Goal: Book appointment/travel/reservation

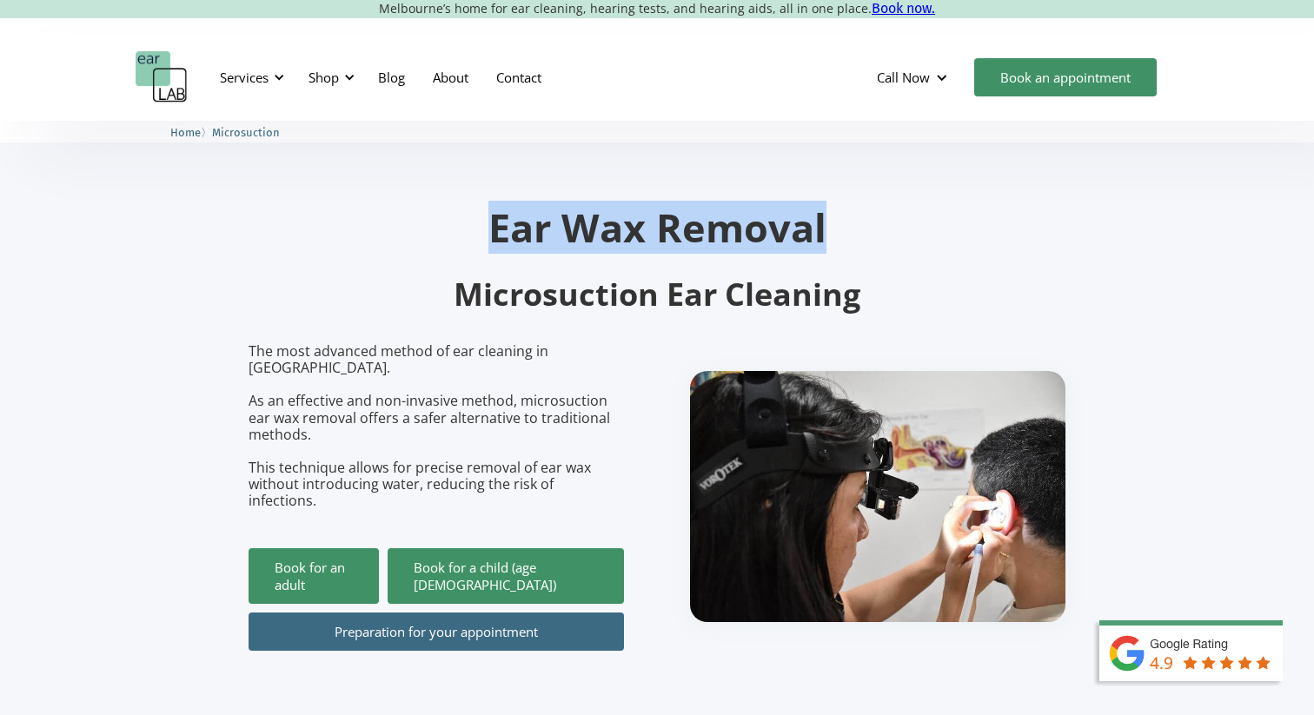
drag, startPoint x: 495, startPoint y: 230, endPoint x: 839, endPoint y: 228, distance: 344.3
click at [839, 228] on h1 "Ear Wax Removal" at bounding box center [657, 227] width 817 height 39
copy h1 "Ear Wax Removal"
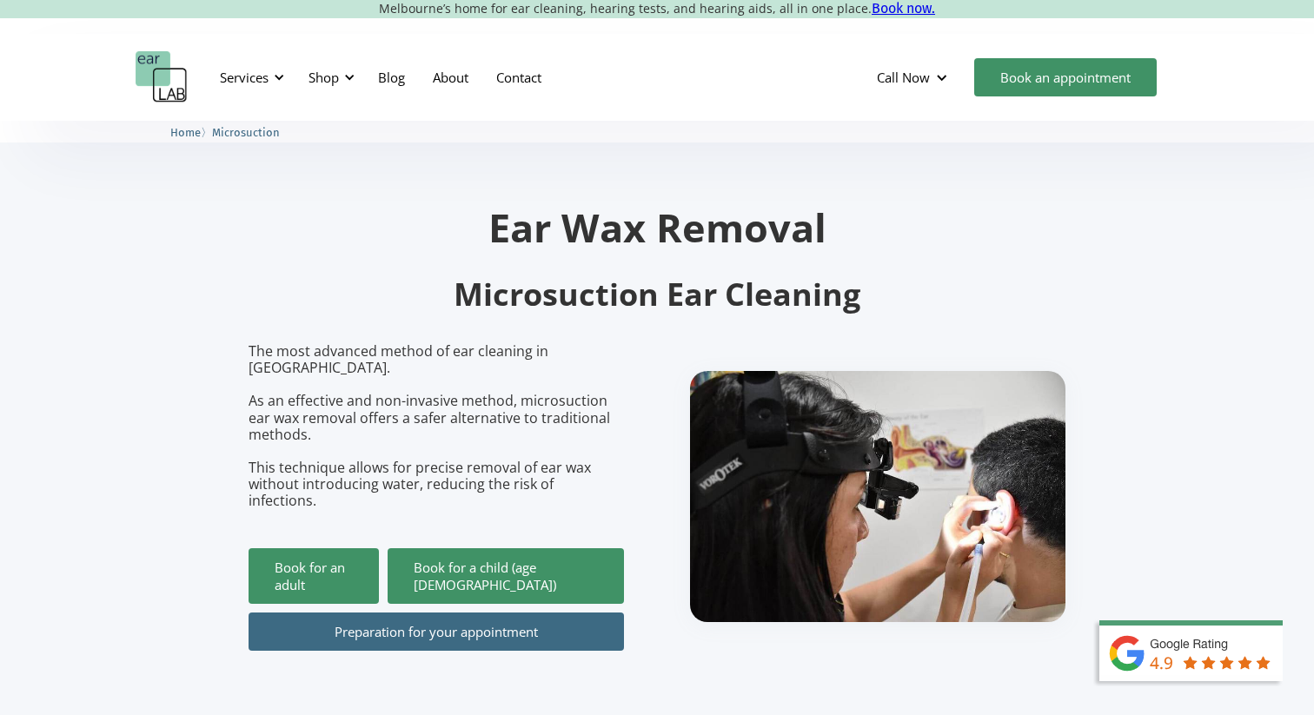
click at [786, 226] on h1 "Ear Wax Removal" at bounding box center [657, 227] width 817 height 39
click at [705, 227] on h1 "Ear Wax Removal" at bounding box center [657, 227] width 817 height 39
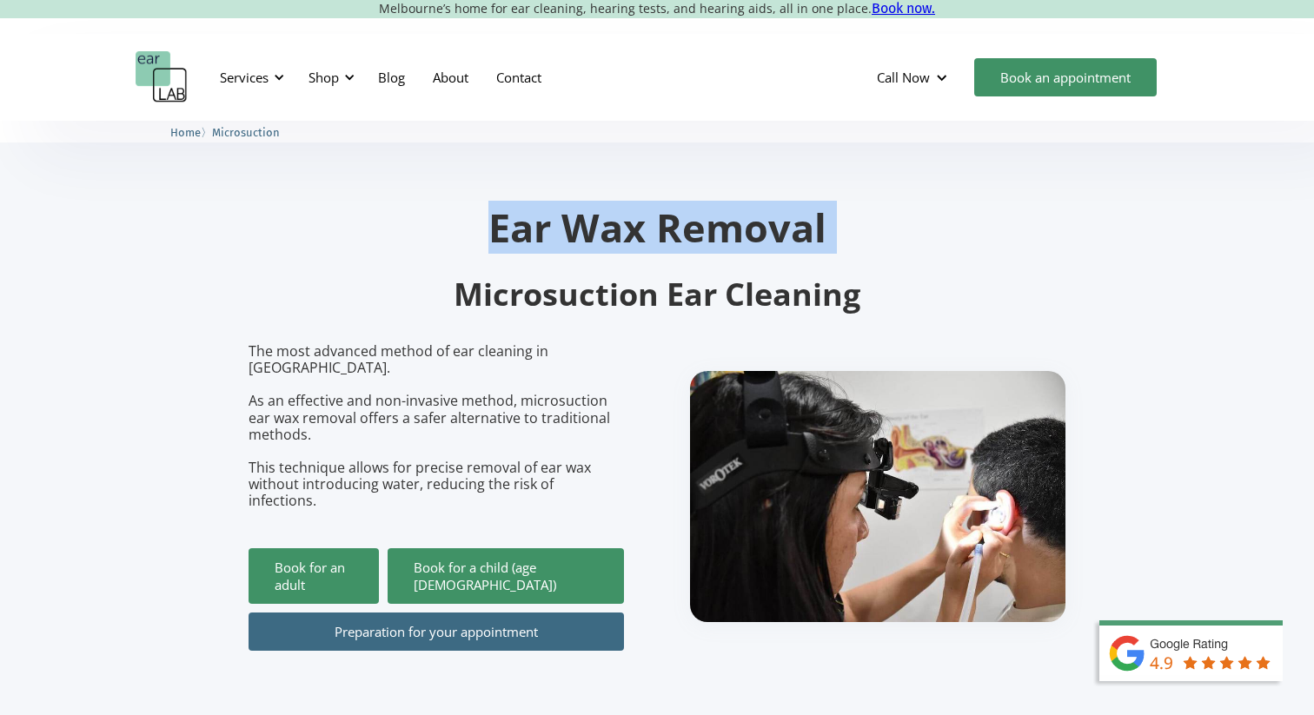
copy h1 "Ear Wax Removal"
click at [705, 227] on h1 "Ear Wax Removal" at bounding box center [657, 227] width 817 height 39
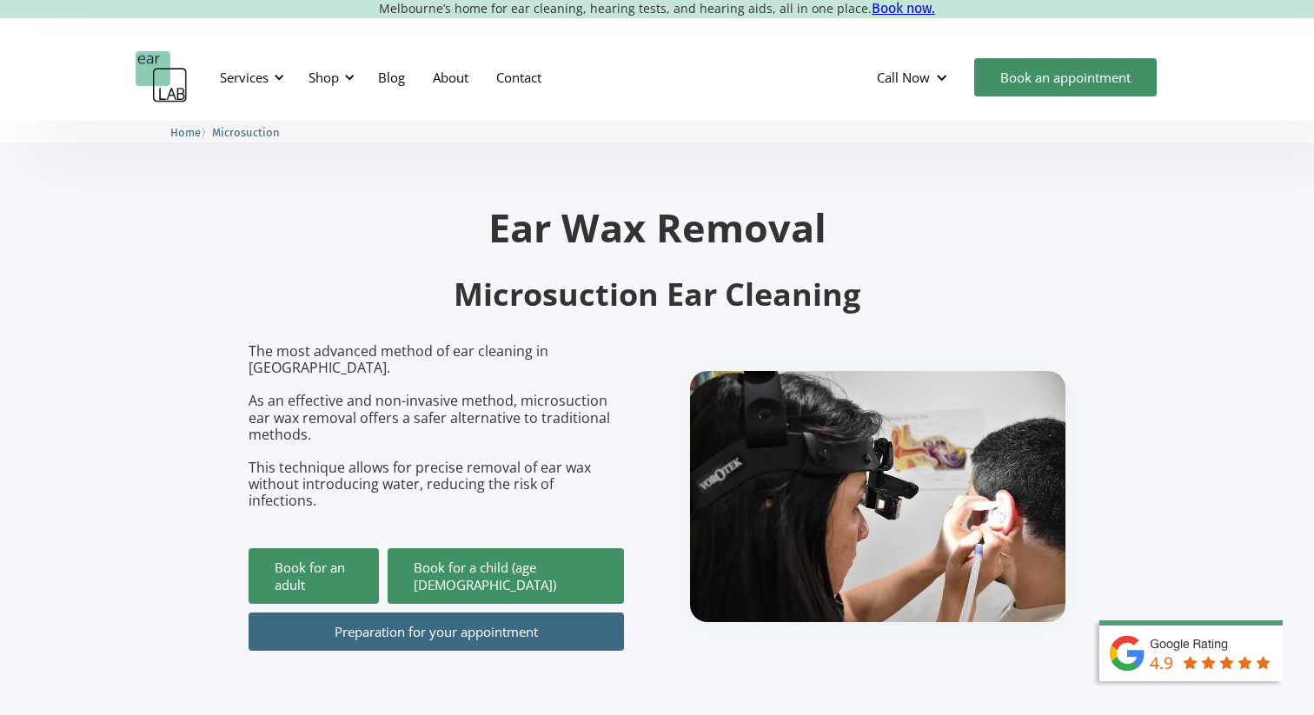
click at [989, 280] on h2 "Microsuction Ear Cleaning" at bounding box center [657, 295] width 817 height 41
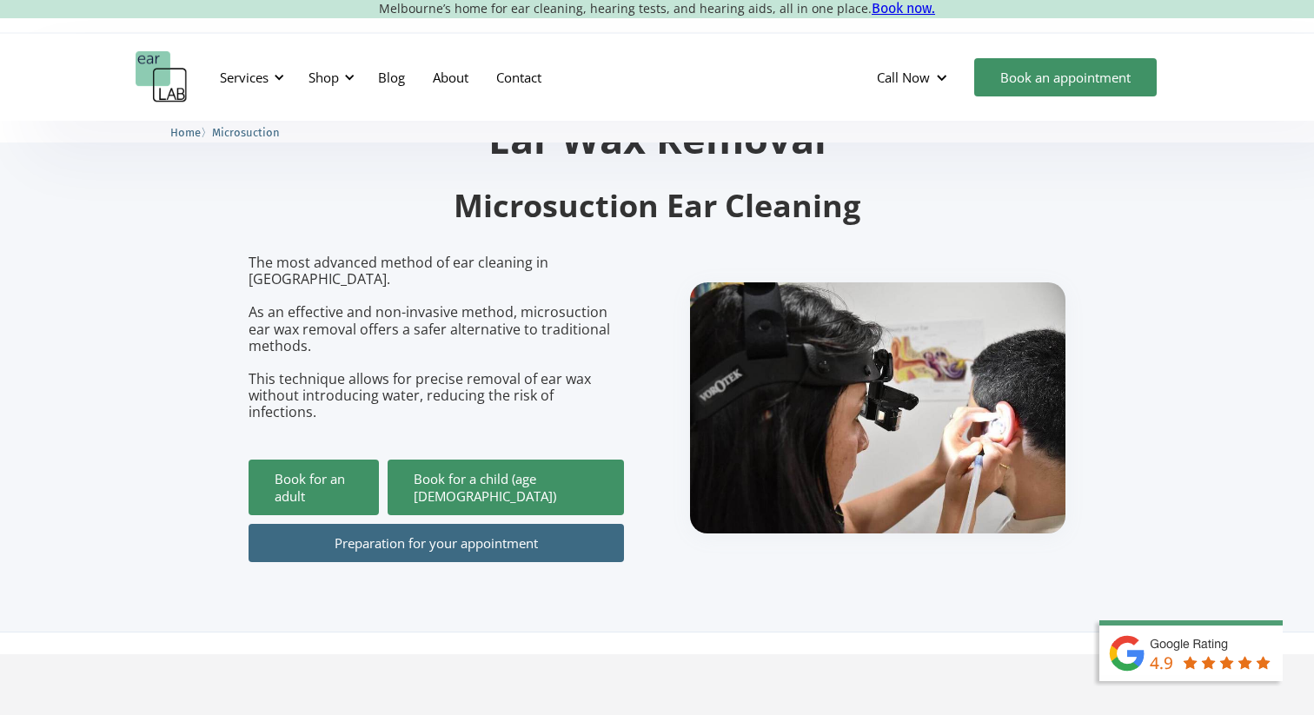
scroll to position [63, 0]
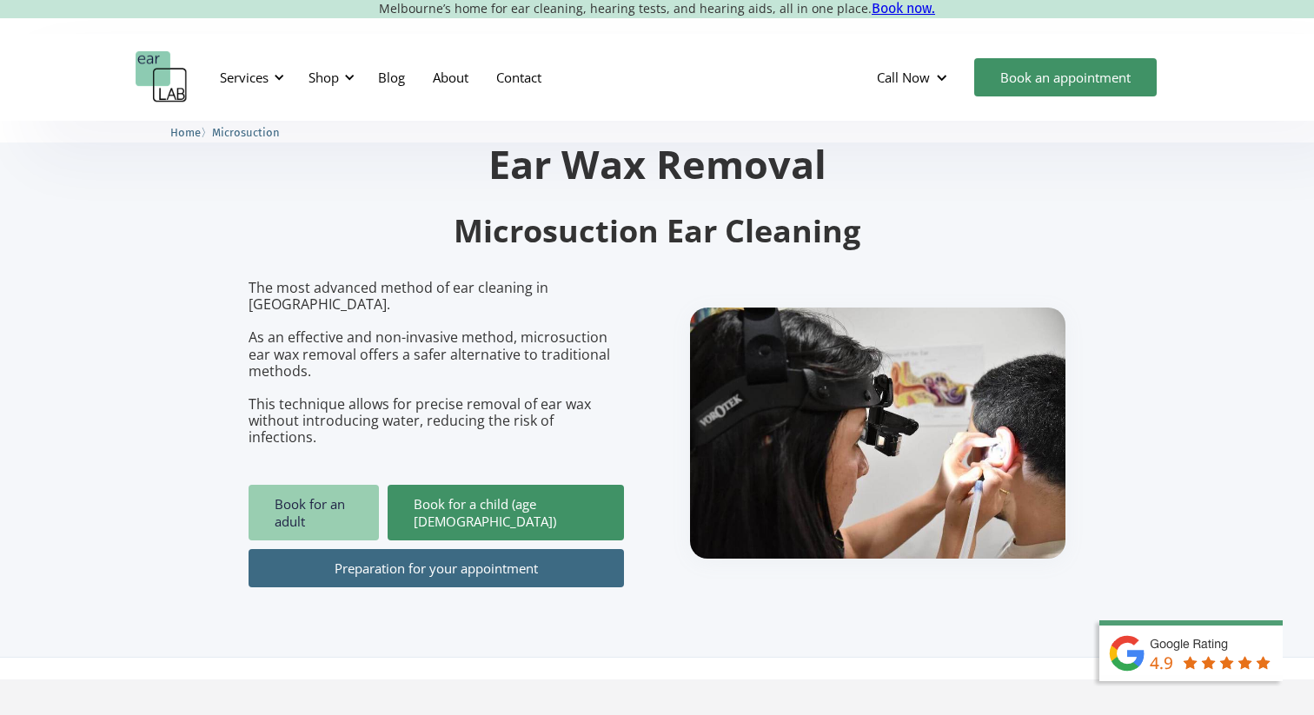
click at [315, 485] on link "Book for an adult" at bounding box center [314, 513] width 130 height 56
